Goal: Find specific page/section: Find specific page/section

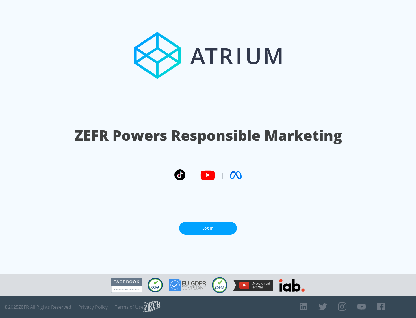
click at [208, 226] on link "Log In" at bounding box center [208, 228] width 58 height 13
